Goal: Entertainment & Leisure: Consume media (video, audio)

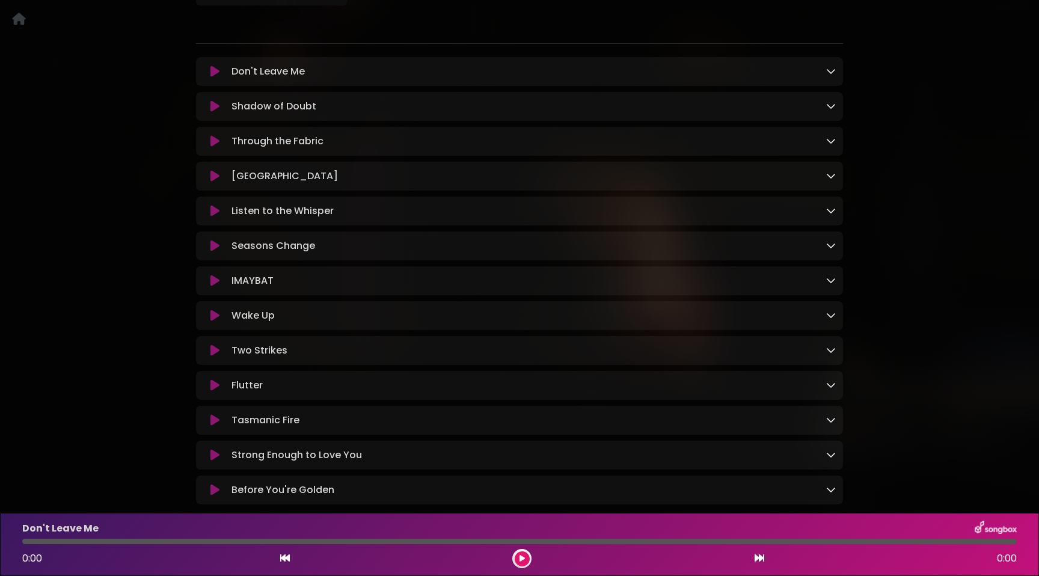
scroll to position [211, 0]
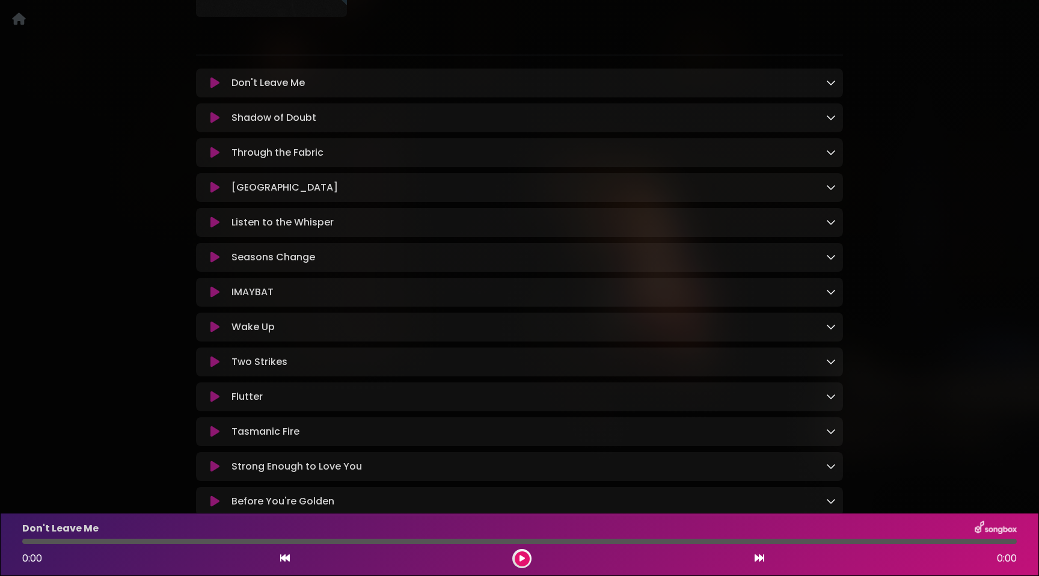
click at [214, 84] on icon at bounding box center [214, 83] width 9 height 12
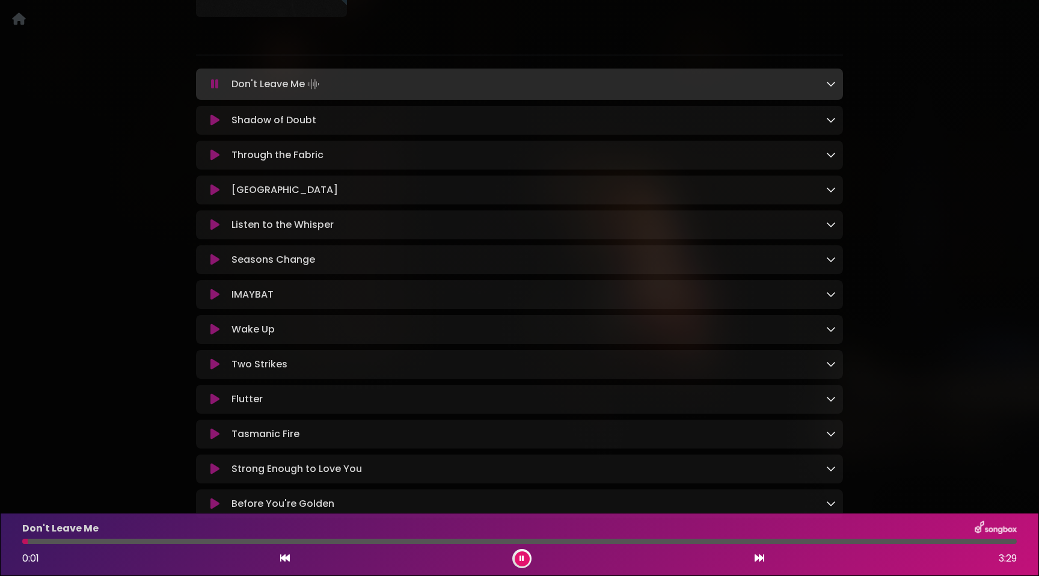
click at [725, 541] on div at bounding box center [519, 541] width 995 height 5
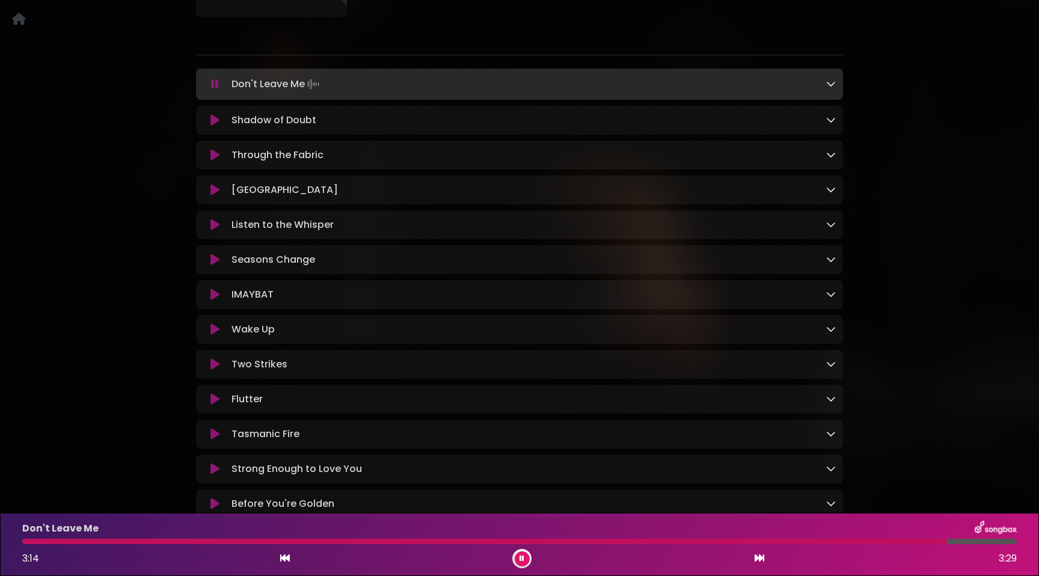
click at [214, 121] on icon at bounding box center [214, 120] width 9 height 12
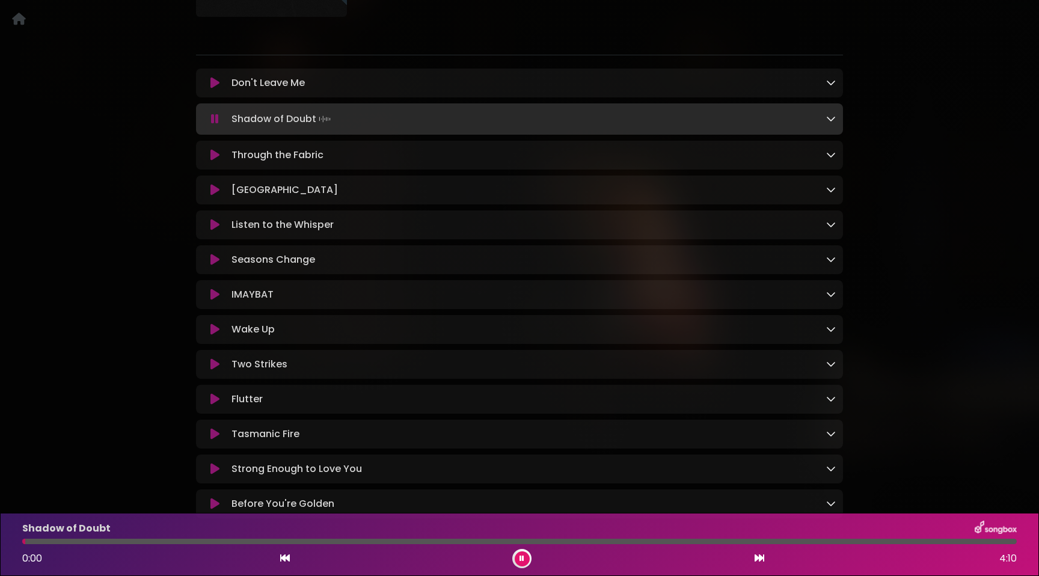
click at [312, 540] on div at bounding box center [519, 541] width 995 height 5
click at [526, 542] on div at bounding box center [519, 541] width 995 height 5
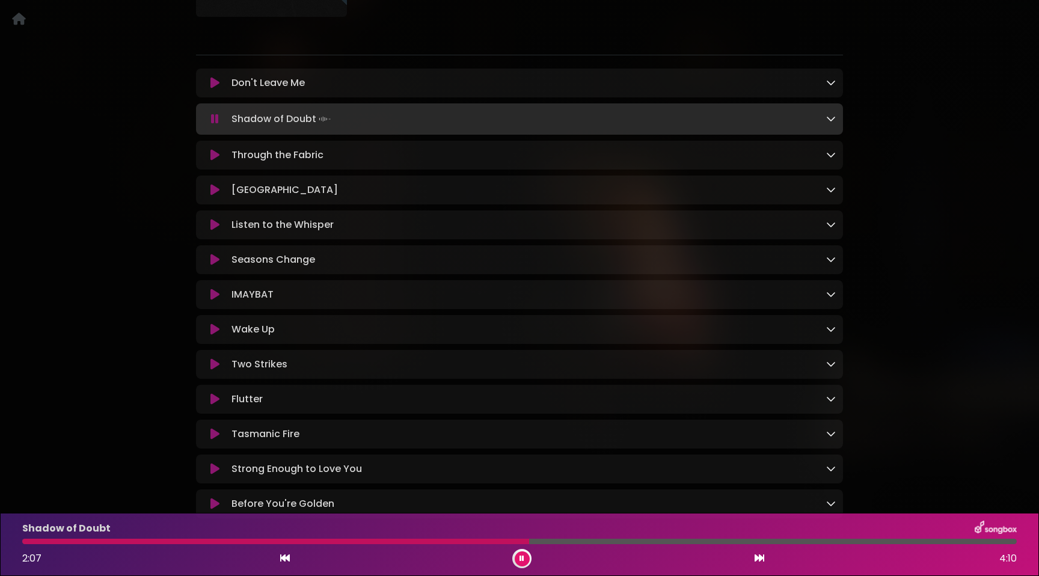
click at [518, 542] on div at bounding box center [275, 541] width 507 height 5
click at [497, 544] on div at bounding box center [271, 541] width 498 height 5
click at [213, 191] on icon at bounding box center [214, 190] width 9 height 12
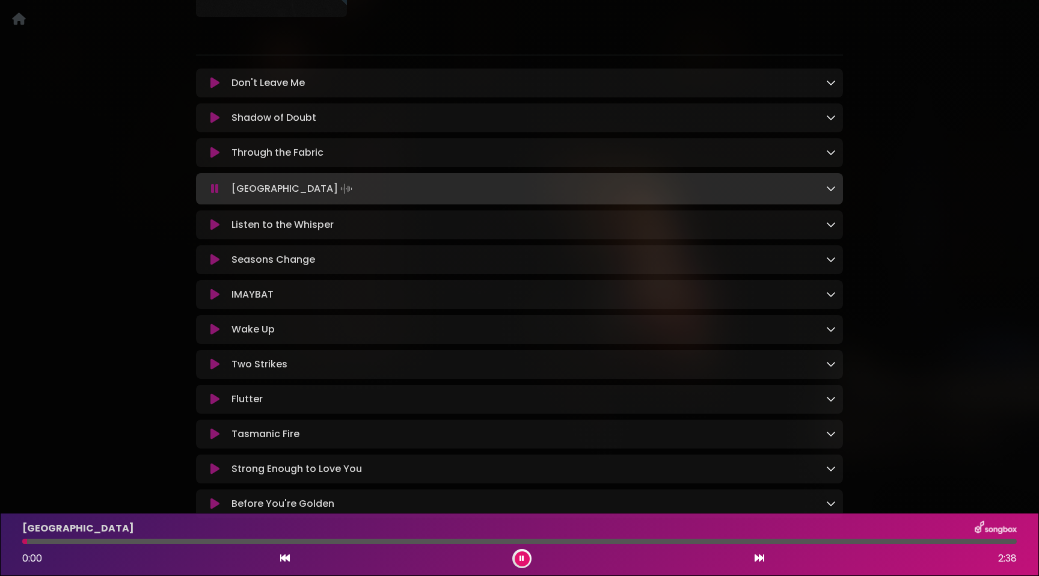
click at [331, 541] on div at bounding box center [519, 541] width 995 height 5
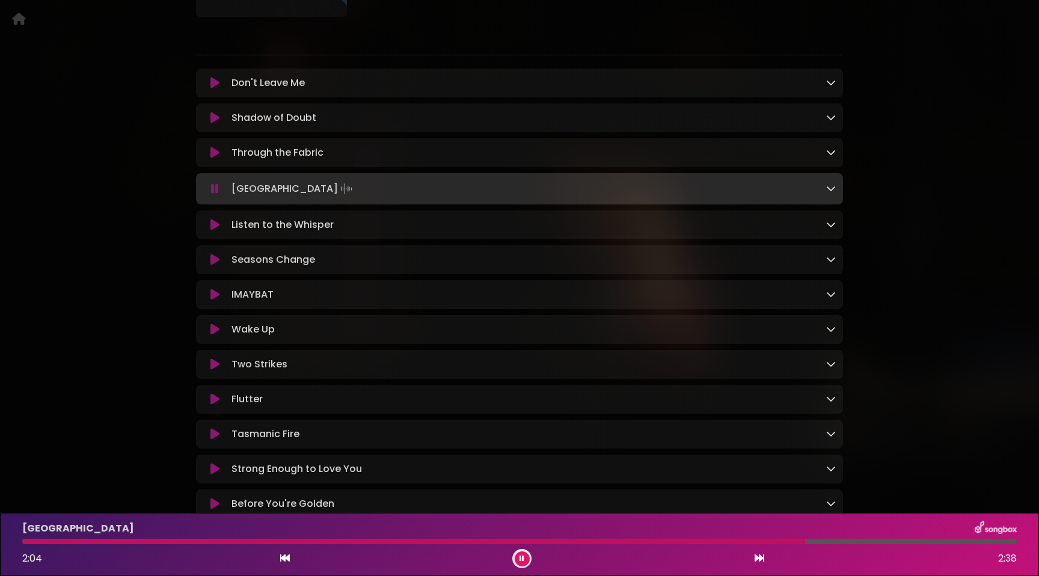
click at [214, 152] on icon at bounding box center [214, 153] width 9 height 12
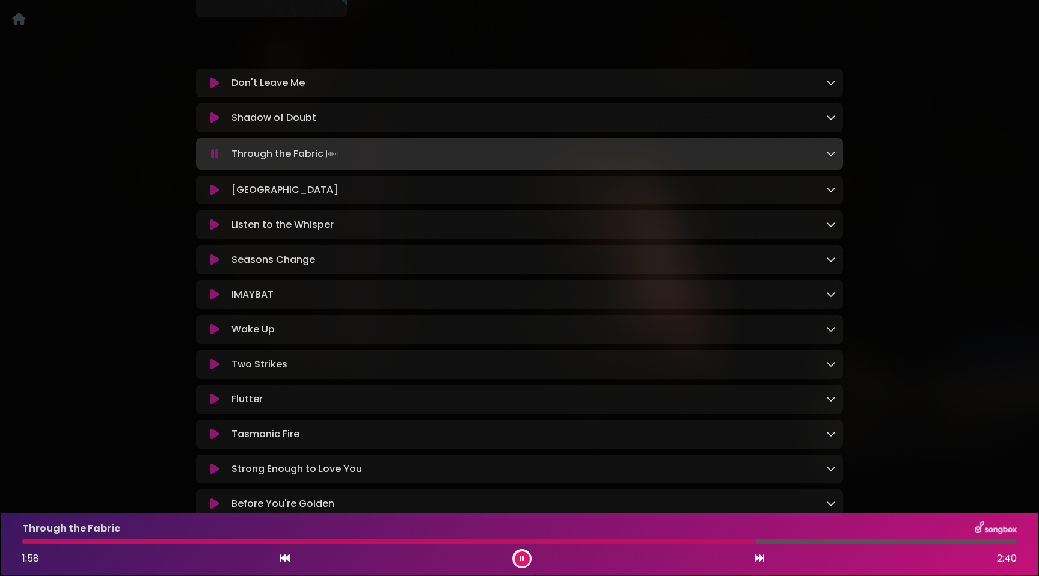
click at [520, 556] on icon at bounding box center [522, 558] width 5 height 7
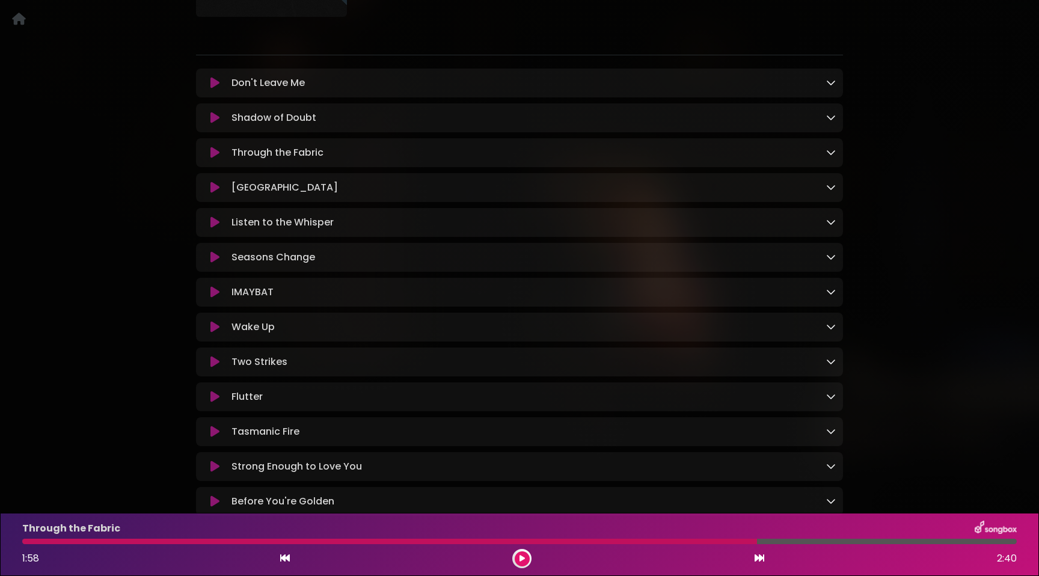
click at [215, 222] on icon at bounding box center [214, 222] width 9 height 12
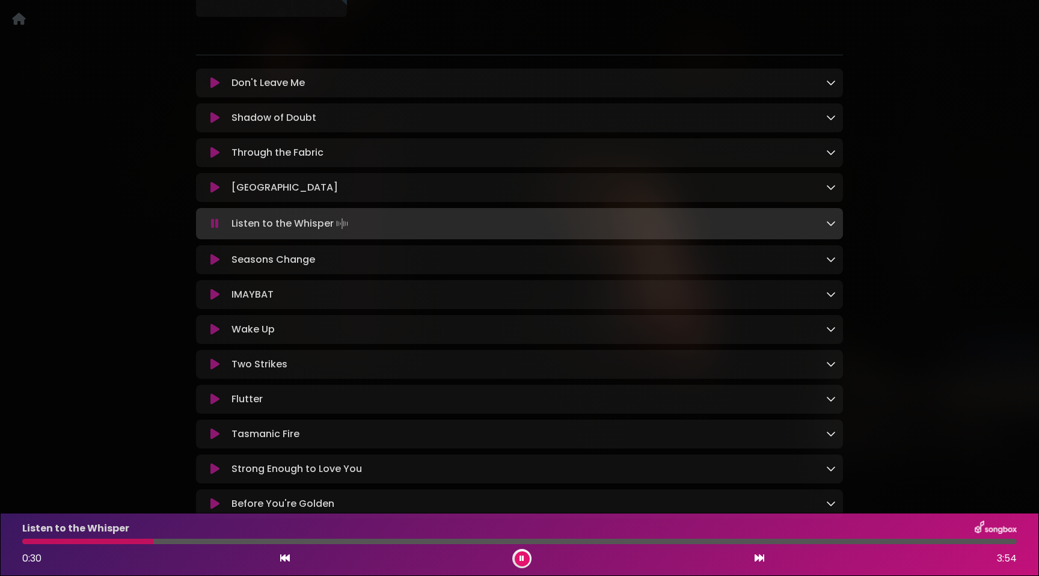
click at [203, 218] on button at bounding box center [214, 224] width 23 height 12
